Goal: Navigation & Orientation: Find specific page/section

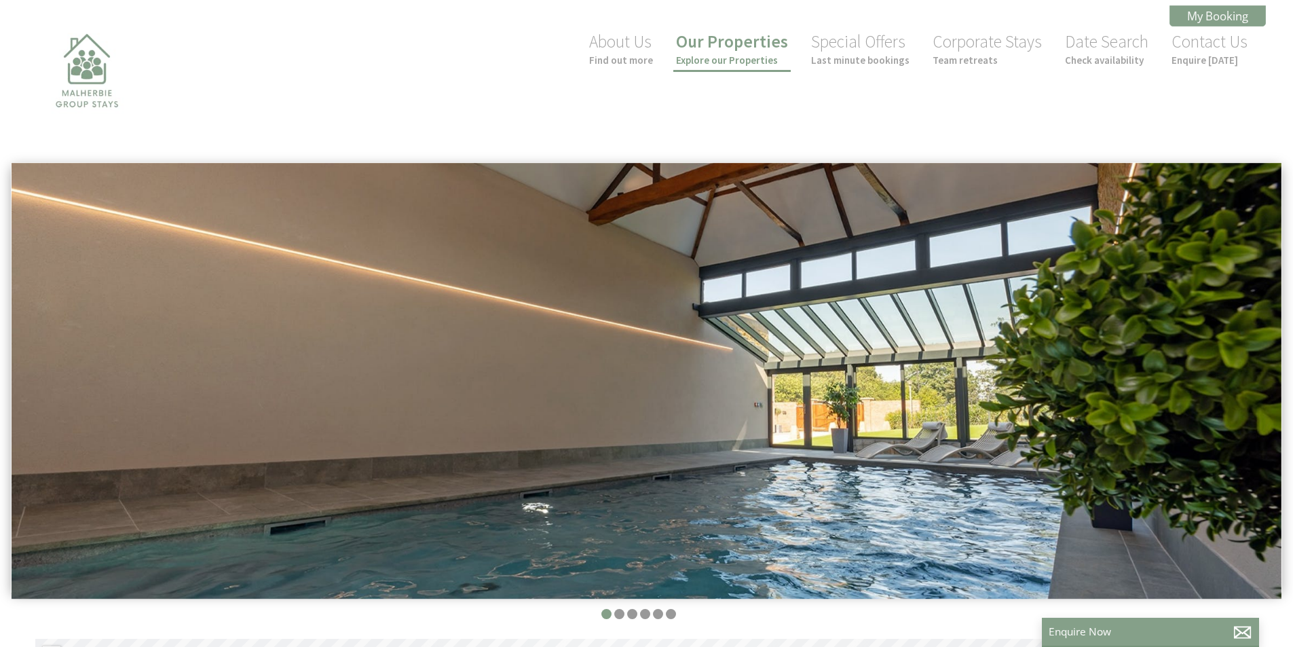
scroll to position [0, 12]
click at [769, 48] on link "Our Properties Explore our Properties" at bounding box center [732, 49] width 112 height 36
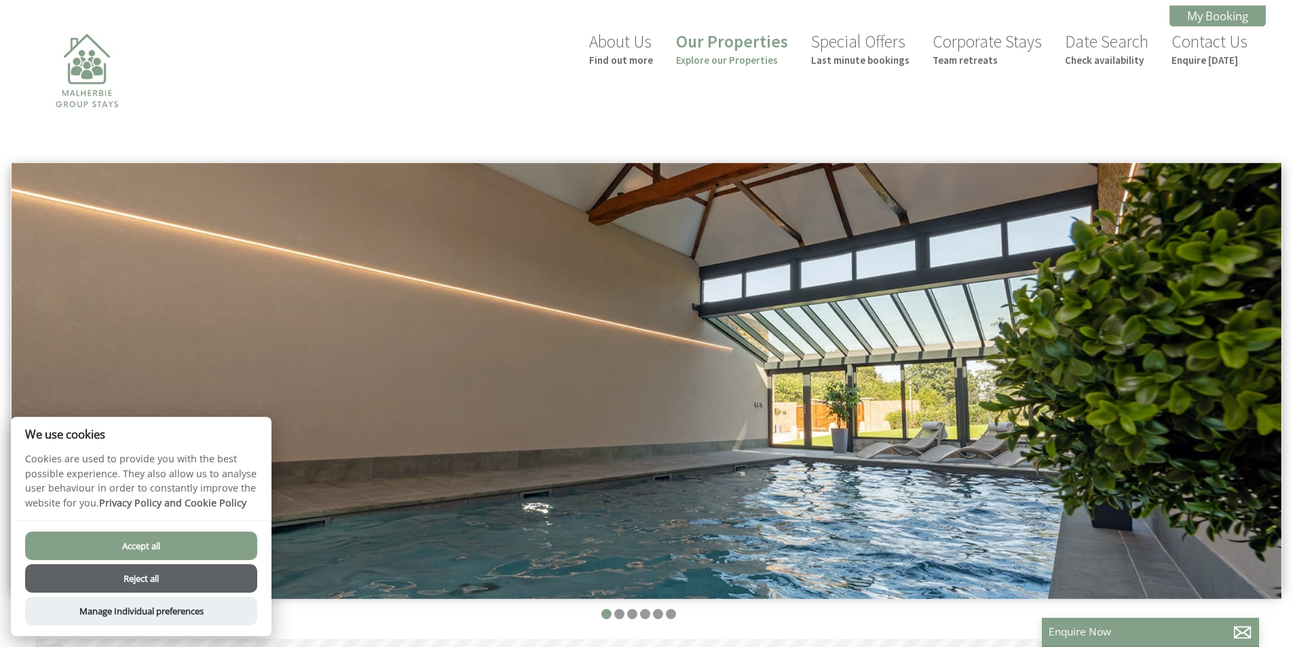
click at [216, 536] on button "Accept all" at bounding box center [141, 546] width 232 height 29
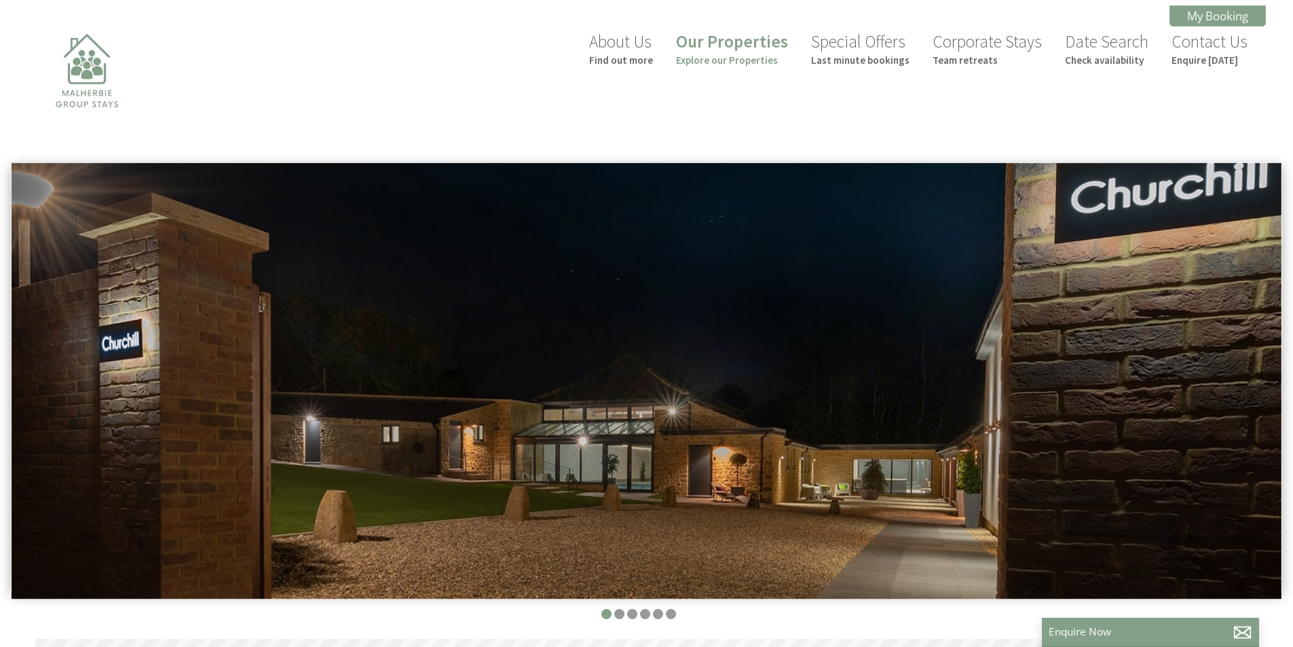
scroll to position [0, 12]
click at [768, 35] on link "Our Properties Explore our Properties" at bounding box center [732, 49] width 112 height 36
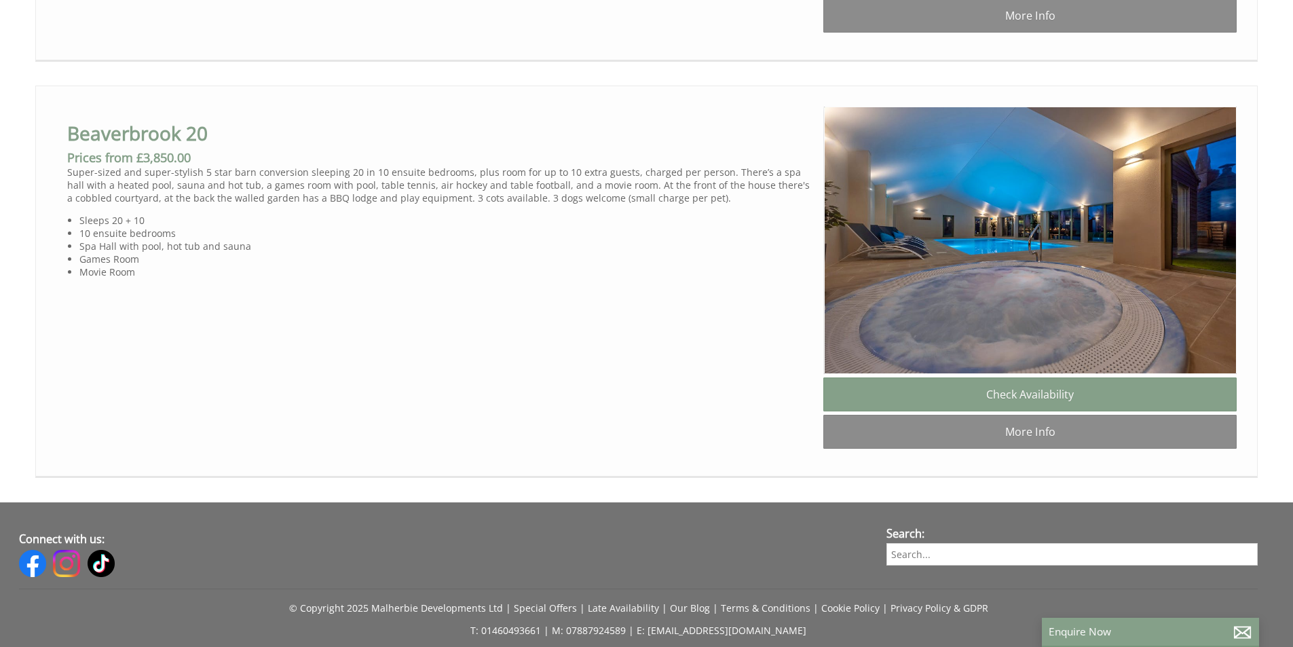
scroll to position [1396, 0]
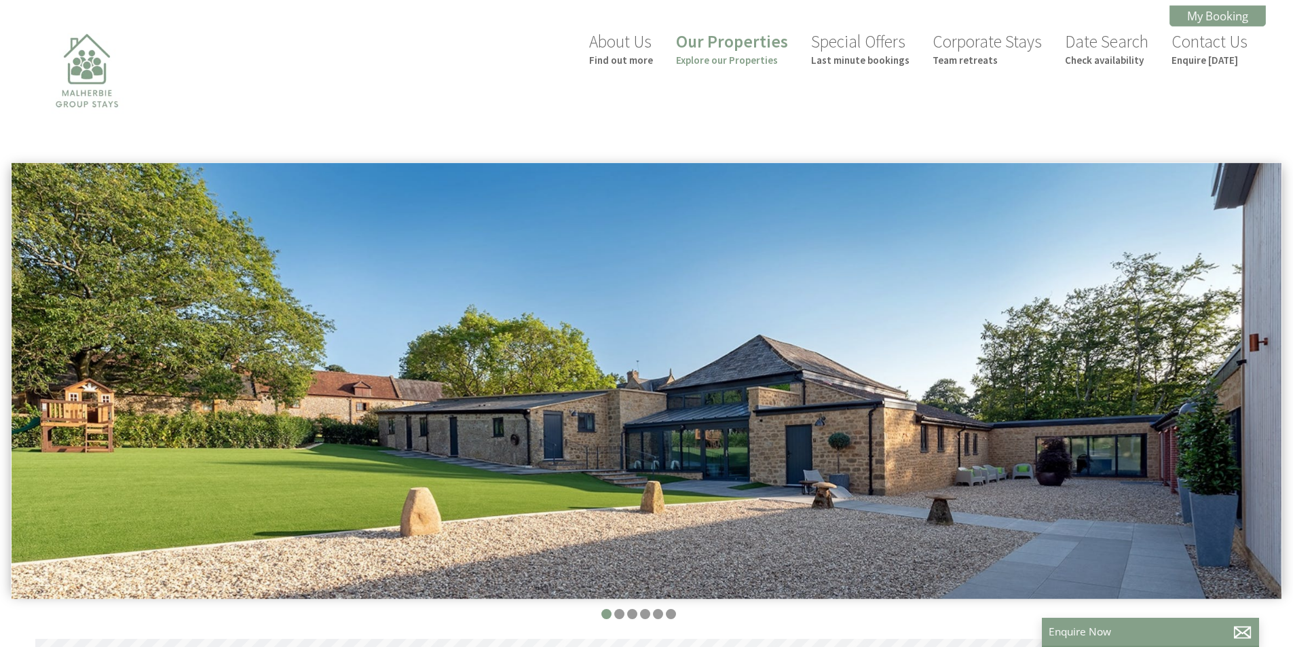
scroll to position [0, 12]
